Goal: Transaction & Acquisition: Purchase product/service

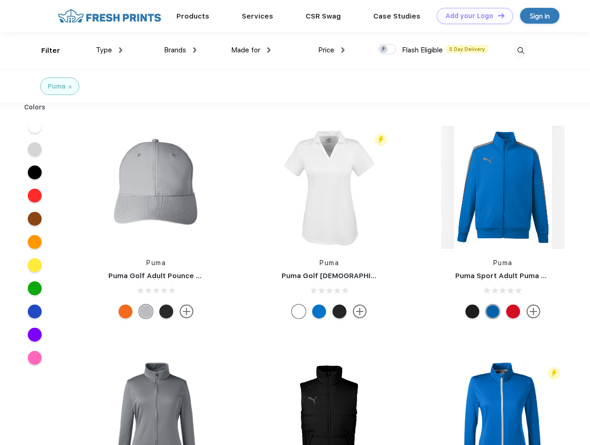
click at [471, 16] on link "Add your Logo Design Tool" at bounding box center [475, 16] width 76 height 16
click at [0, 0] on div "Design Tool" at bounding box center [0, 0] width 0 height 0
click at [497, 15] on link "Add your Logo Design Tool" at bounding box center [475, 16] width 76 height 16
click at [44, 50] on div "Filter" at bounding box center [50, 50] width 19 height 11
click at [109, 50] on span "Type" at bounding box center [104, 50] width 16 height 8
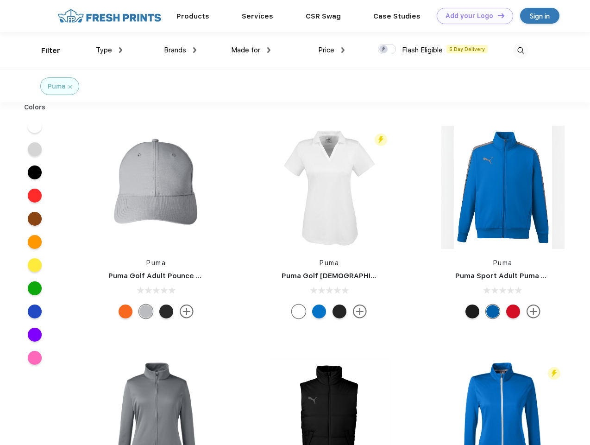
click at [180, 50] on span "Brands" at bounding box center [175, 50] width 22 height 8
click at [251, 50] on span "Made for" at bounding box center [245, 50] width 29 height 8
click at [332, 50] on span "Price" at bounding box center [326, 50] width 16 height 8
click at [387, 50] on div at bounding box center [387, 49] width 18 height 10
click at [384, 50] on input "checkbox" at bounding box center [381, 47] width 6 height 6
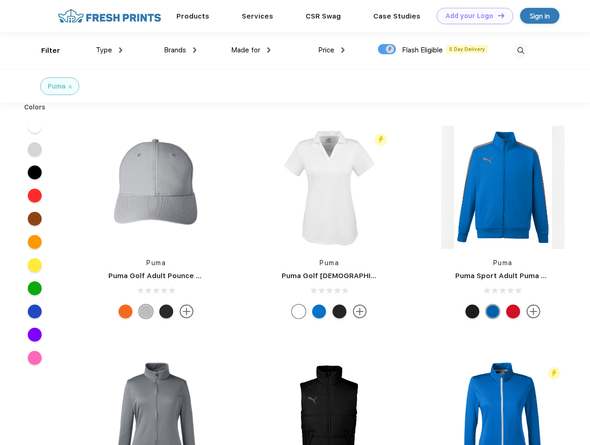
checkbox input "true"
click at [521, 50] on img at bounding box center [520, 50] width 15 height 15
